Goal: Register for event/course

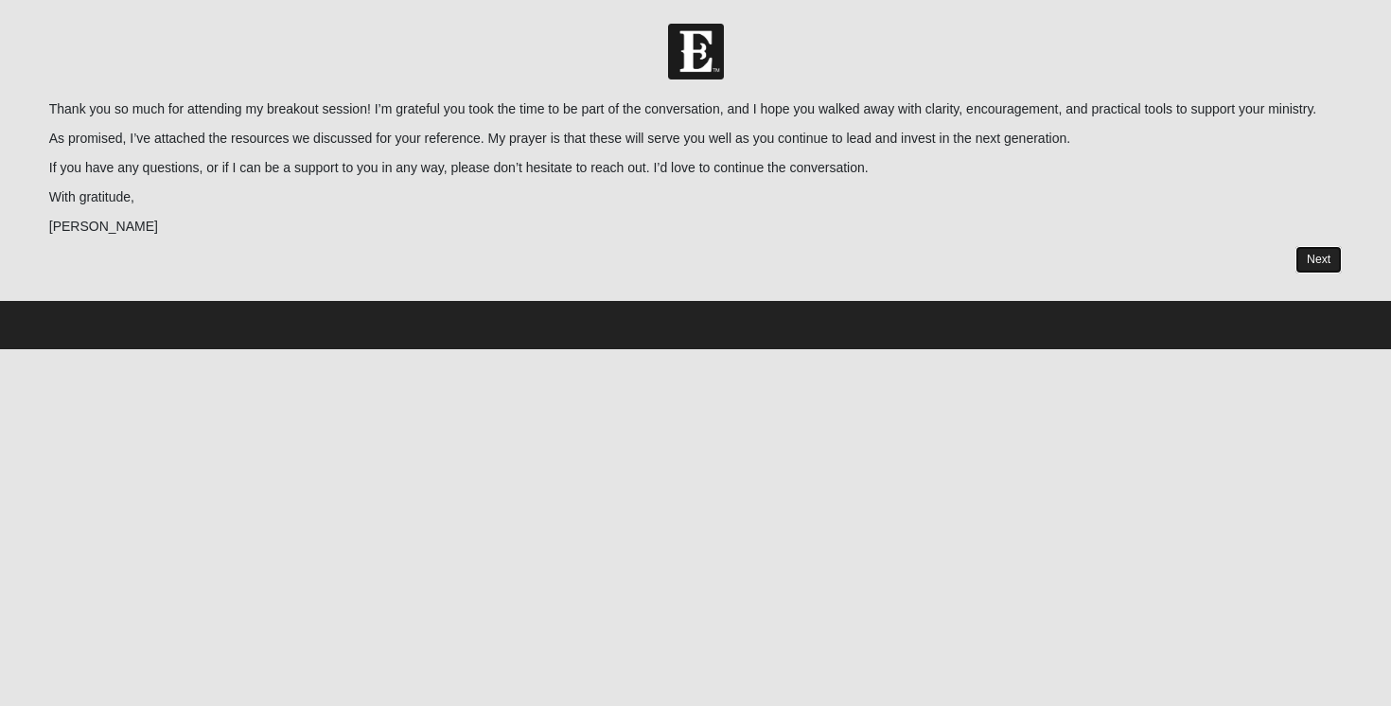
click at [1316, 273] on link "Next" at bounding box center [1318, 259] width 46 height 27
click at [1315, 273] on link "Next" at bounding box center [1318, 259] width 46 height 27
